Goal: Information Seeking & Learning: Find specific fact

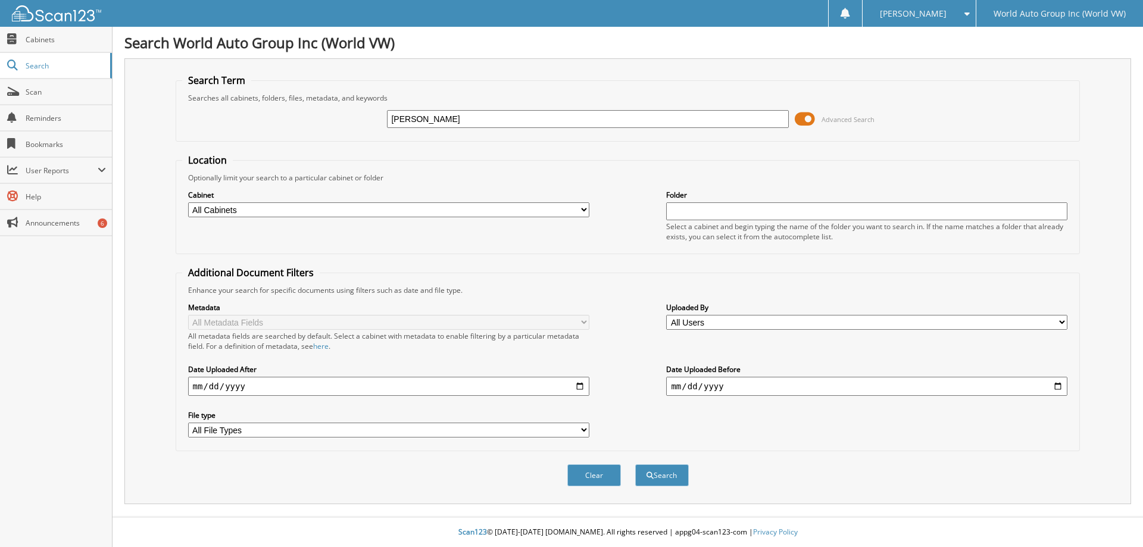
type input "luis"
click at [635, 464] on button "Search" at bounding box center [662, 475] width 54 height 22
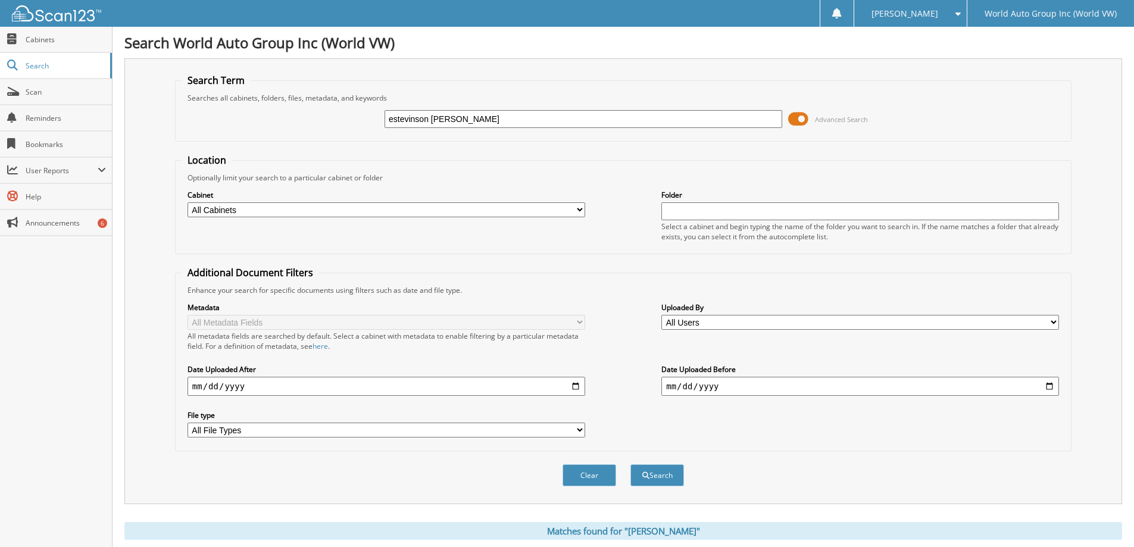
type input "estevinson [PERSON_NAME]"
click at [630, 464] on button "Search" at bounding box center [657, 475] width 54 height 22
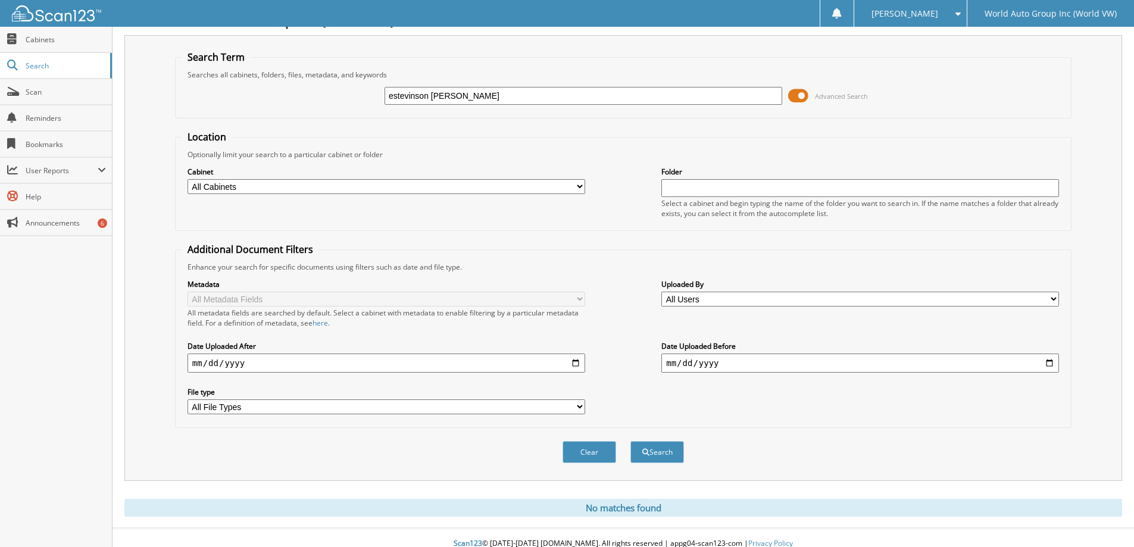
scroll to position [35, 0]
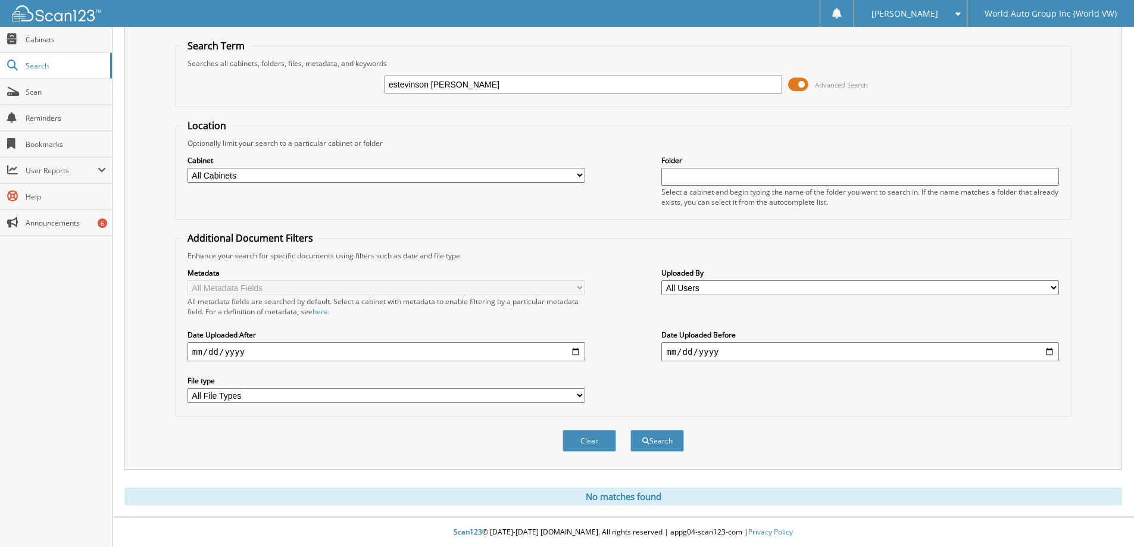
click at [432, 81] on input "estevinson [PERSON_NAME]" at bounding box center [584, 85] width 398 height 18
click at [435, 84] on input "estevinson [PERSON_NAME]" at bounding box center [584, 85] width 398 height 18
type input "estevinson louis"
click at [630, 430] on button "Search" at bounding box center [657, 441] width 54 height 22
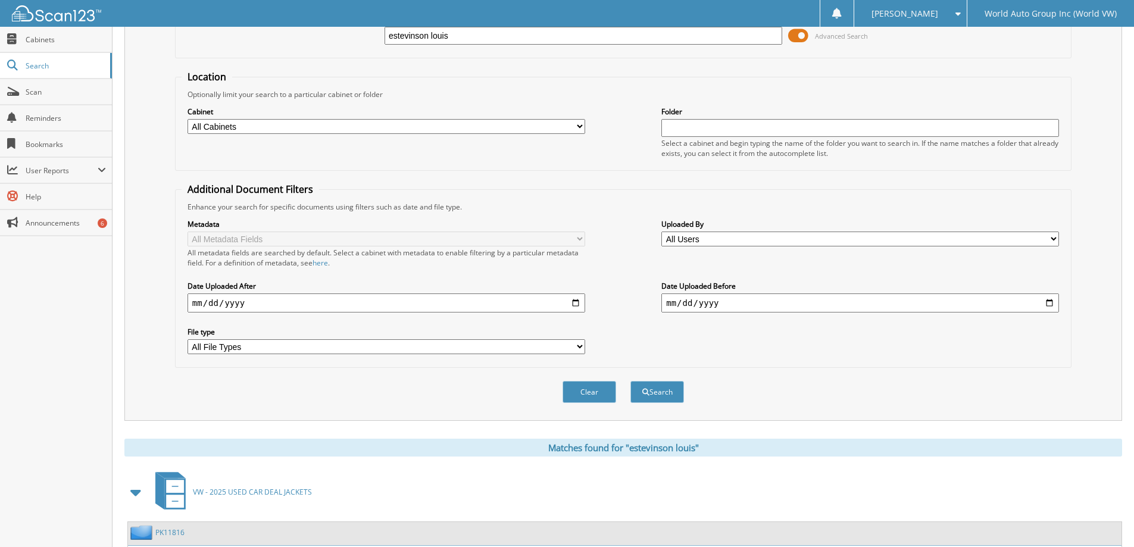
scroll to position [185, 0]
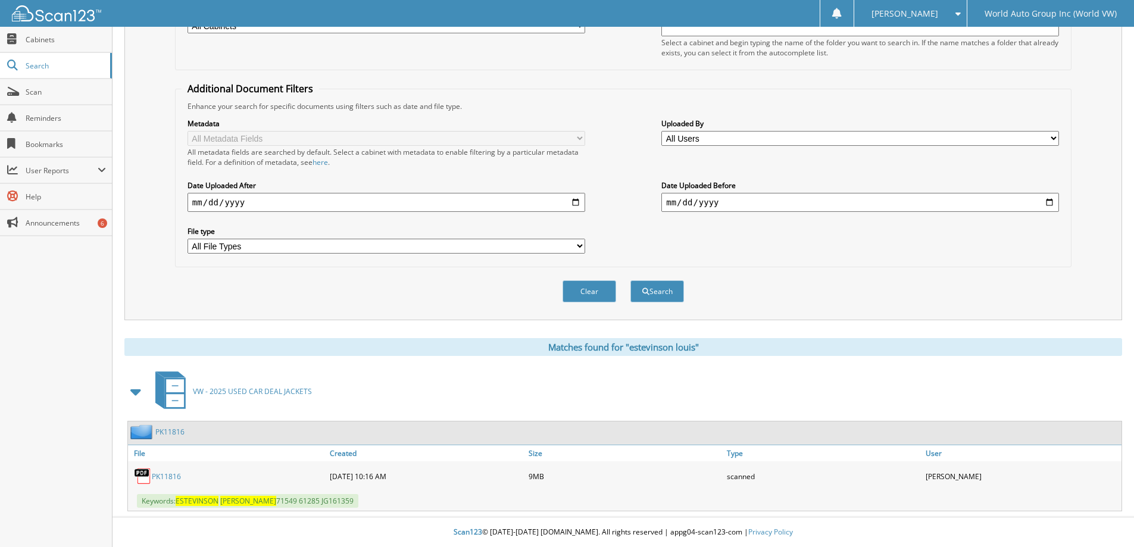
click at [171, 475] on link "PK11816" at bounding box center [166, 476] width 29 height 10
click at [161, 480] on link "PK11816" at bounding box center [166, 476] width 29 height 10
